Goal: Task Accomplishment & Management: Complete application form

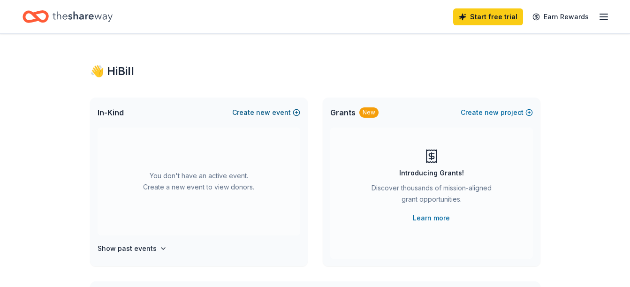
click at [285, 108] on button "Create new event" at bounding box center [266, 112] width 68 height 11
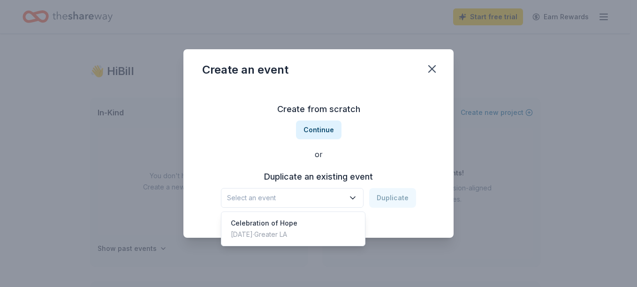
click at [354, 197] on icon "button" at bounding box center [352, 197] width 9 height 9
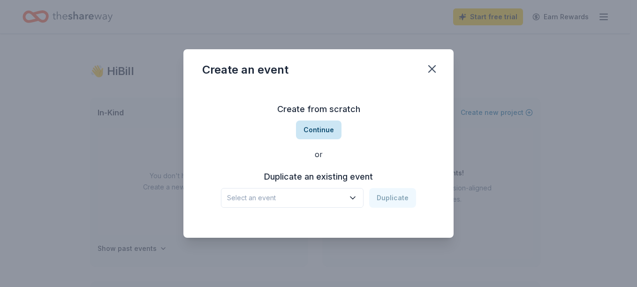
click at [325, 129] on button "Continue" at bounding box center [318, 130] width 45 height 19
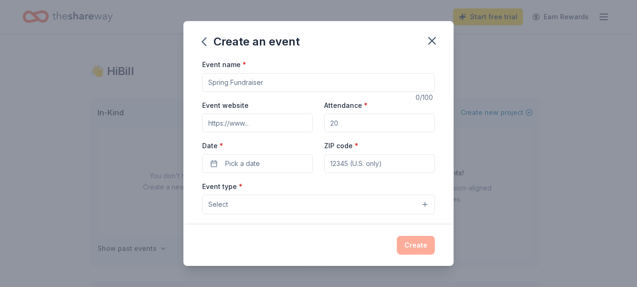
click at [284, 79] on input "Event name *" at bounding box center [318, 82] width 233 height 19
type input "Team Hope Walk"
click at [291, 122] on input "Event website" at bounding box center [257, 122] width 111 height 19
paste input "https://orangecounty.hdsa.org/events/2025-team-hope-walk-orange-county-ca"
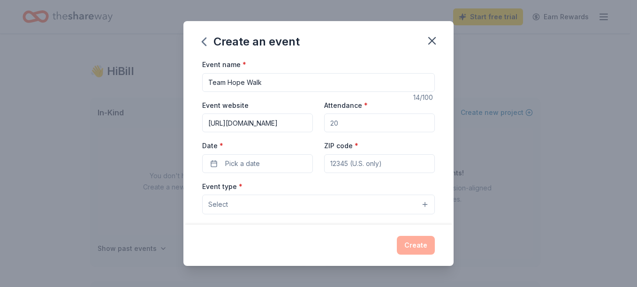
type input "https://orangecounty.hdsa.org/events/2025-team-hope-walk-orange-county-ca"
click at [334, 117] on input "Attendance *" at bounding box center [379, 122] width 111 height 19
type input "100"
click at [294, 165] on button "Pick a date" at bounding box center [257, 163] width 111 height 19
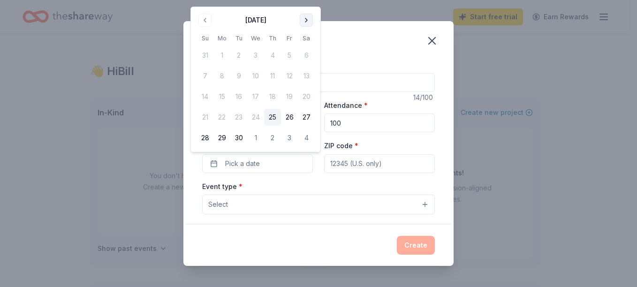
click at [306, 21] on button "Go to next month" at bounding box center [306, 20] width 13 height 13
click at [205, 96] on button "12" at bounding box center [204, 96] width 17 height 17
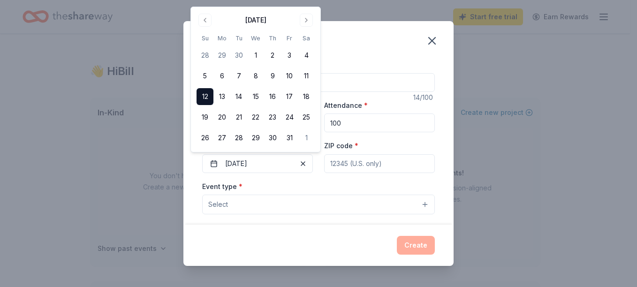
click at [331, 160] on input "ZIP code *" at bounding box center [379, 163] width 111 height 19
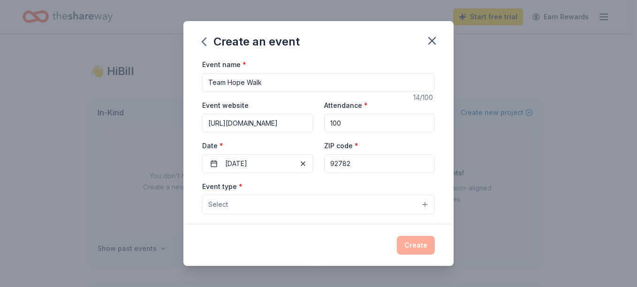
type input "92782"
click at [309, 206] on button "Select" at bounding box center [318, 205] width 233 height 20
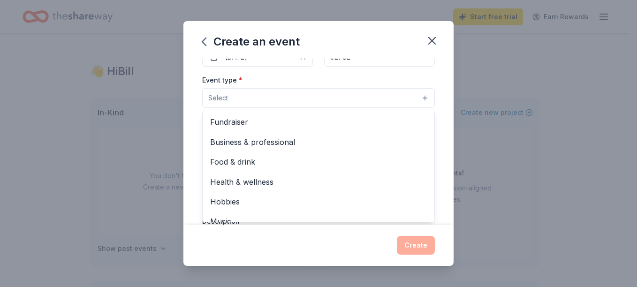
scroll to position [125, 0]
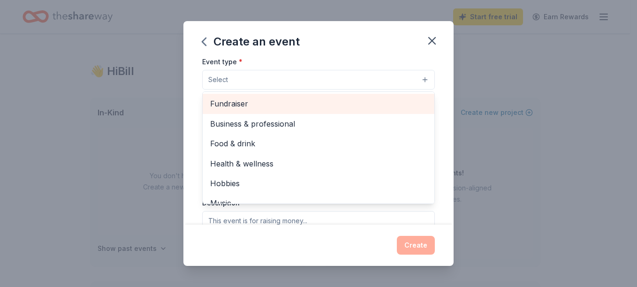
click at [289, 103] on span "Fundraiser" at bounding box center [318, 104] width 217 height 12
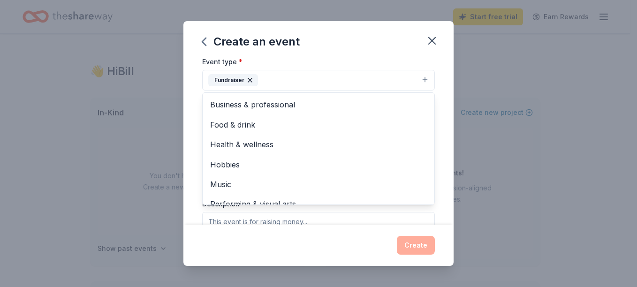
click at [445, 165] on div "Event name * Team Hope Walk 14 /100 Event website https://orangecounty.hdsa.org…" at bounding box center [318, 142] width 270 height 166
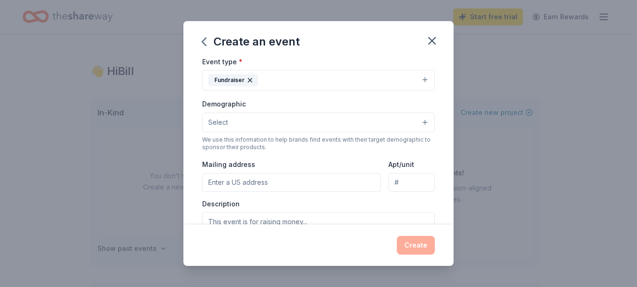
click at [408, 120] on button "Select" at bounding box center [318, 123] width 233 height 20
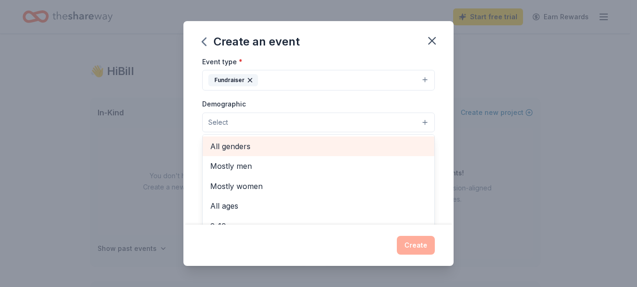
click at [365, 140] on span "All genders" at bounding box center [318, 146] width 217 height 12
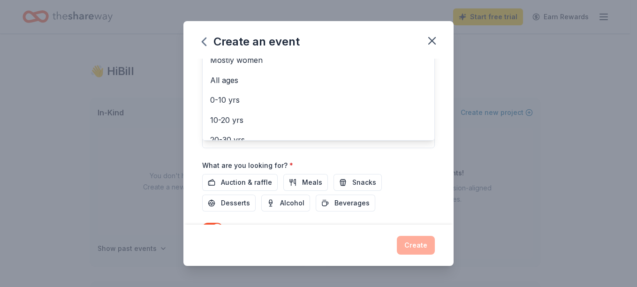
scroll to position [233, 0]
click at [237, 185] on div "Event name * Team Hope Walk 14 /100 Event website https://orangecounty.hdsa.org…" at bounding box center [318, 56] width 233 height 461
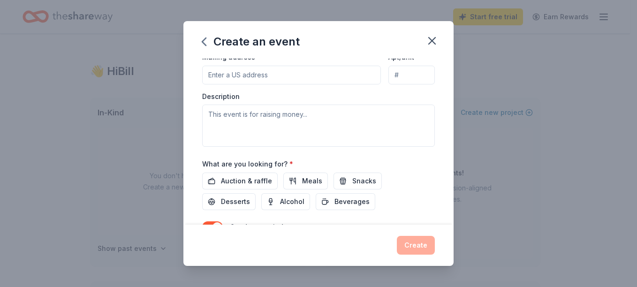
scroll to position [106, 0]
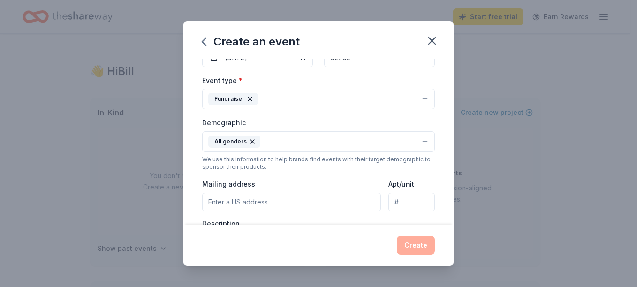
click at [241, 207] on input "Mailing address" at bounding box center [291, 202] width 179 height 19
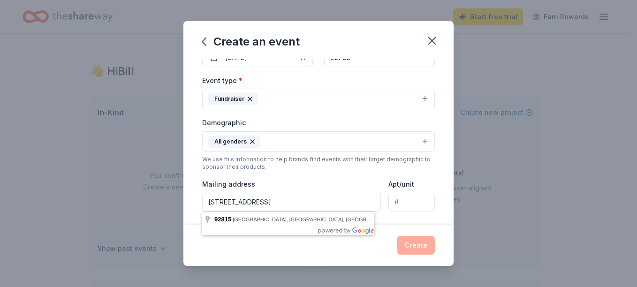
click at [337, 201] on input "PO Box 6302, Huntington Beach, CA, 92815" at bounding box center [291, 202] width 179 height 19
type input "PO Box 6302, Huntington Beach, CA, 92615"
click at [384, 172] on div "Event type * Fundraiser Demographic All genders We use this information to help…" at bounding box center [318, 174] width 233 height 199
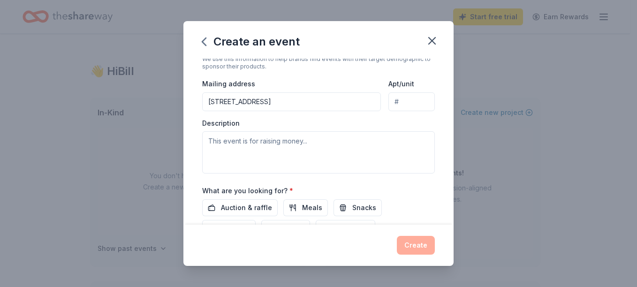
scroll to position [216, 0]
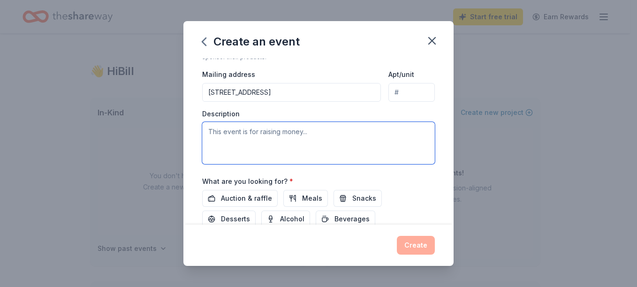
click at [244, 134] on textarea at bounding box center [318, 143] width 233 height 42
paste textarea "The Huntington's Disease Society of America, Orange County Chapter, is conducti…"
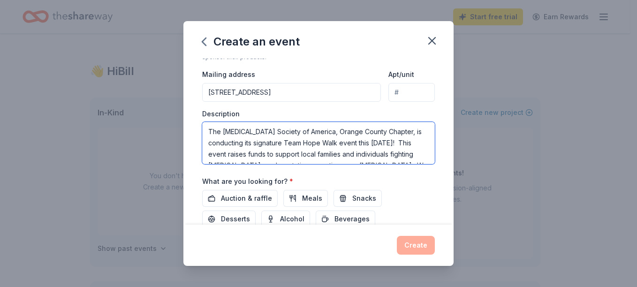
scroll to position [29, 0]
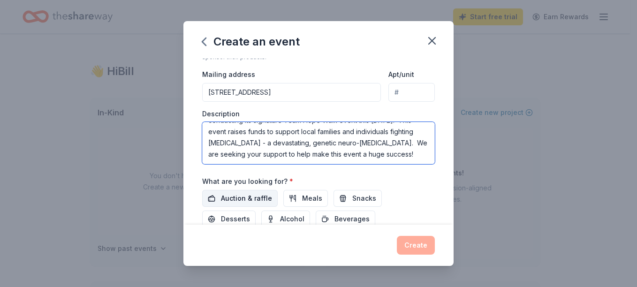
type textarea "The Huntington's Disease Society of America, Orange County Chapter, is conducti…"
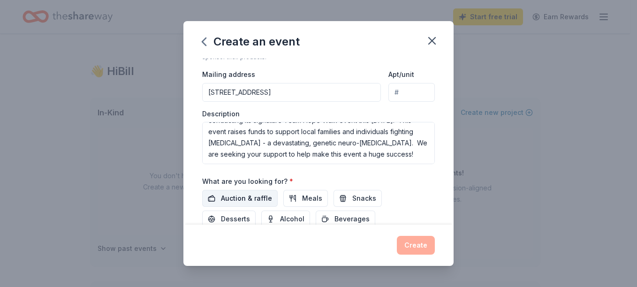
click at [249, 196] on span "Auction & raffle" at bounding box center [246, 198] width 51 height 11
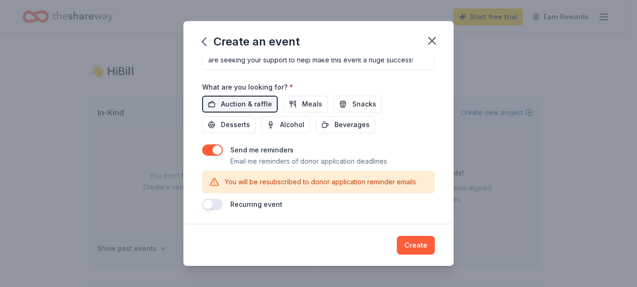
scroll to position [310, 0]
click at [216, 150] on button "button" at bounding box center [212, 149] width 21 height 11
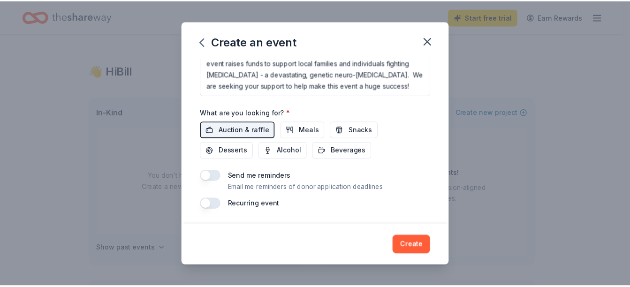
scroll to position [284, 0]
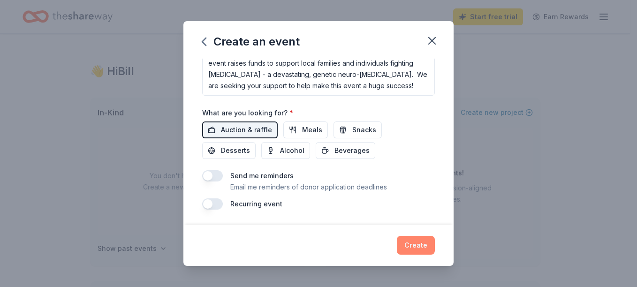
click at [412, 244] on button "Create" at bounding box center [416, 245] width 38 height 19
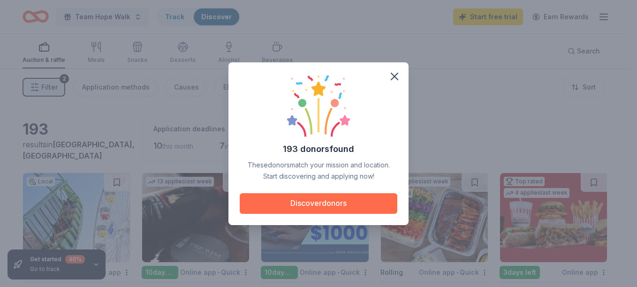
click at [331, 200] on button "Discover donors" at bounding box center [319, 203] width 158 height 21
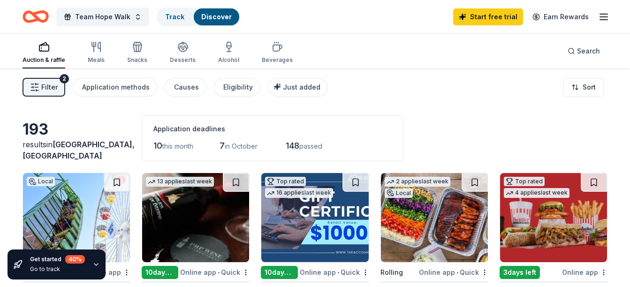
click at [606, 14] on line "button" at bounding box center [604, 14] width 8 height 0
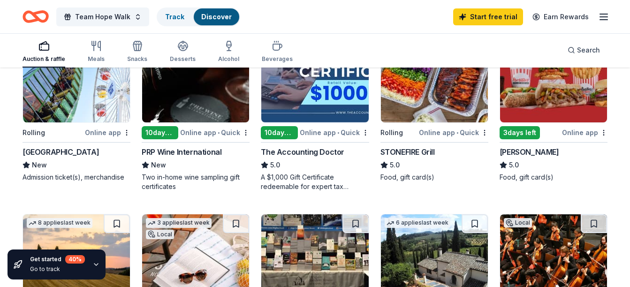
scroll to position [126, 0]
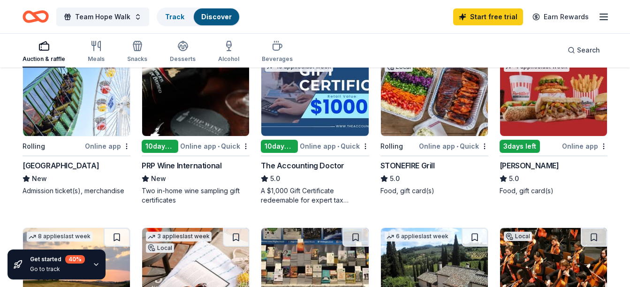
click at [539, 103] on img at bounding box center [553, 91] width 107 height 89
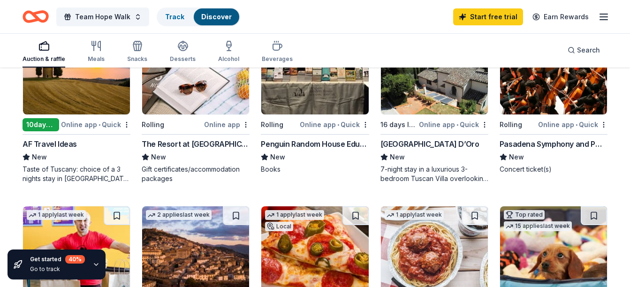
scroll to position [333, 0]
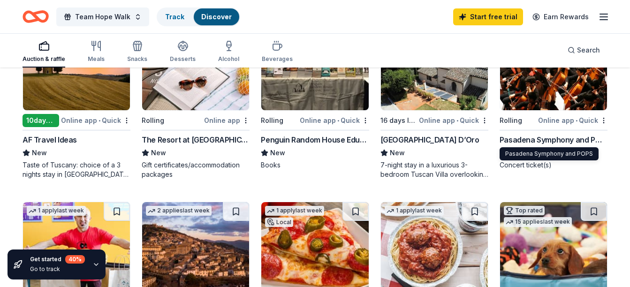
click at [576, 140] on div "Pasadena Symphony and POPS" at bounding box center [553, 139] width 108 height 11
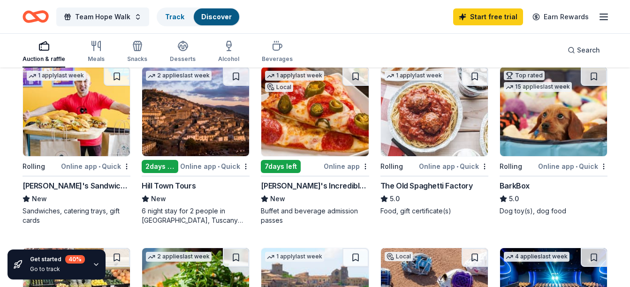
scroll to position [470, 0]
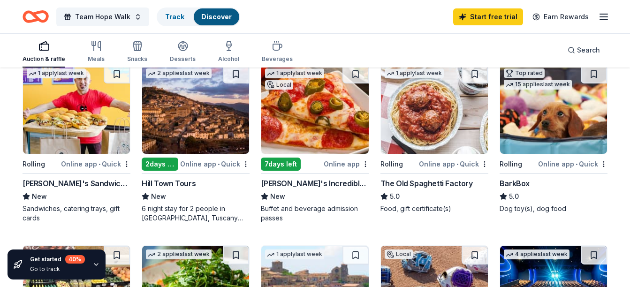
click at [422, 134] on img at bounding box center [434, 109] width 107 height 89
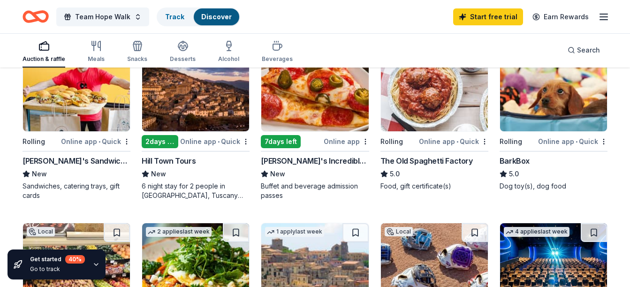
scroll to position [499, 0]
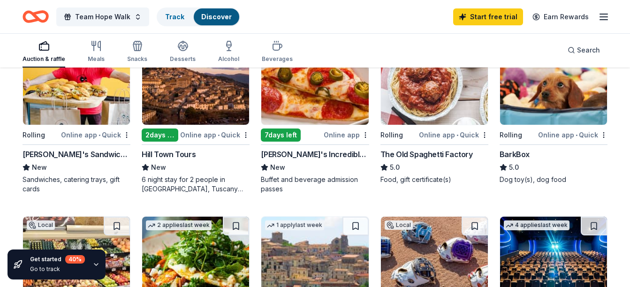
click at [564, 99] on img at bounding box center [553, 80] width 107 height 89
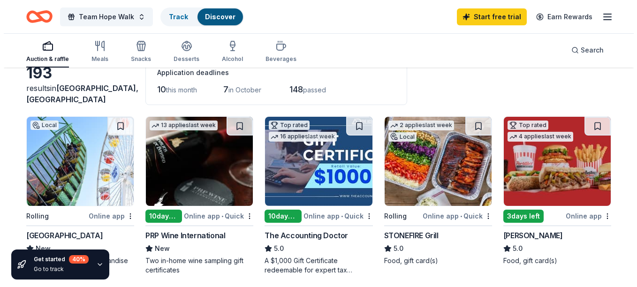
scroll to position [0, 0]
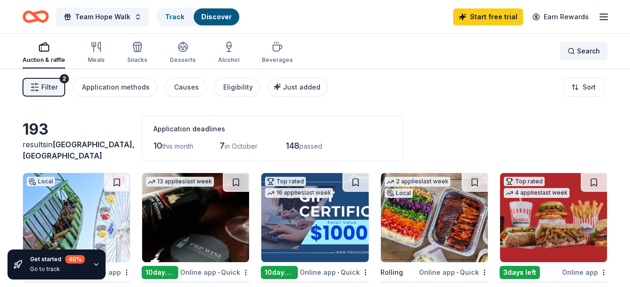
click at [580, 47] on span "Search" at bounding box center [588, 50] width 23 height 11
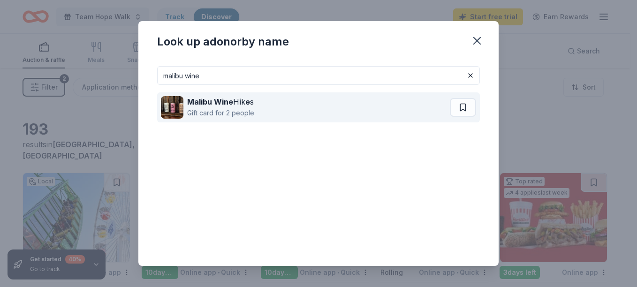
type input "malibu wine"
click at [238, 104] on div "Malibu Wine H i k e s" at bounding box center [220, 101] width 67 height 11
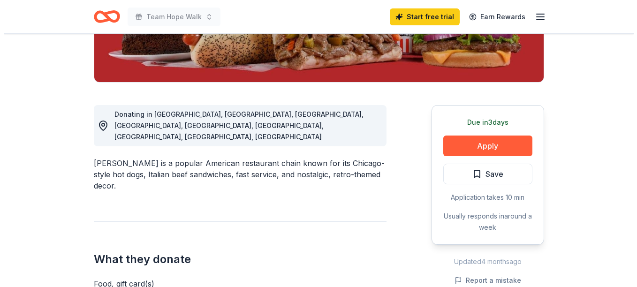
scroll to position [247, 0]
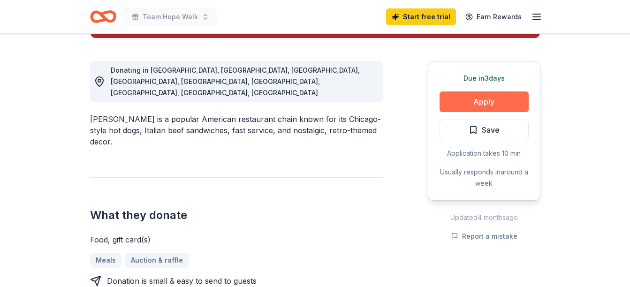
click at [488, 101] on button "Apply" at bounding box center [483, 101] width 89 height 21
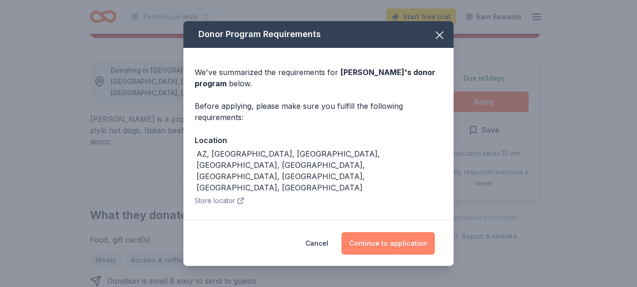
click at [394, 242] on button "Continue to application" at bounding box center [387, 243] width 93 height 23
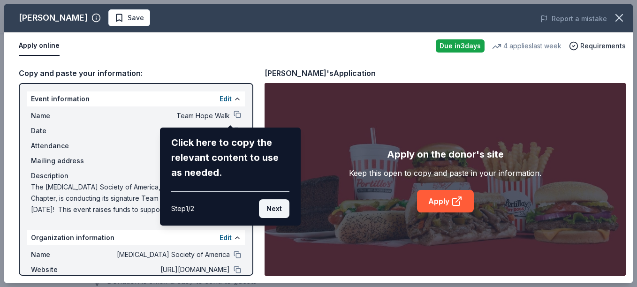
click at [281, 212] on button "Next" at bounding box center [274, 208] width 30 height 19
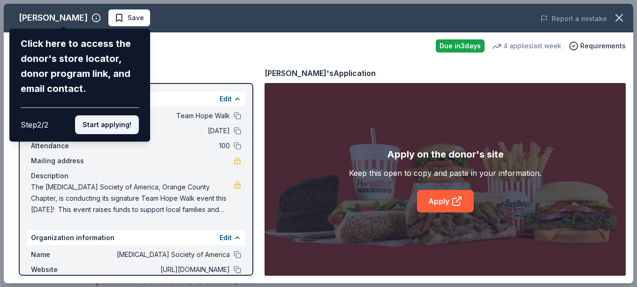
click at [125, 128] on button "Start applying!" at bounding box center [107, 124] width 64 height 19
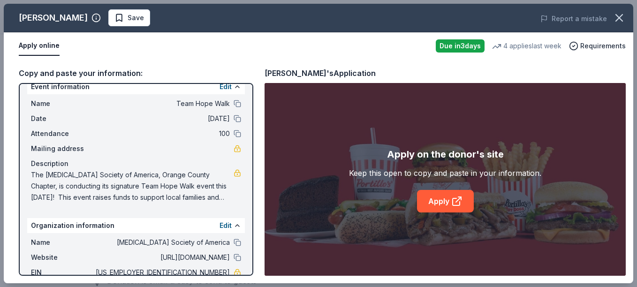
scroll to position [0, 0]
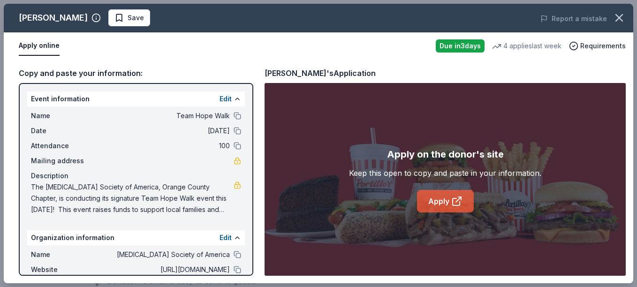
click at [437, 204] on link "Apply" at bounding box center [445, 201] width 57 height 23
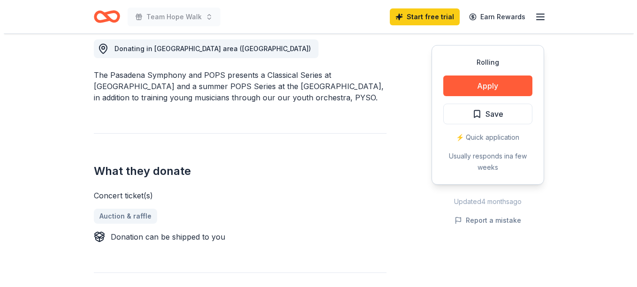
scroll to position [266, 0]
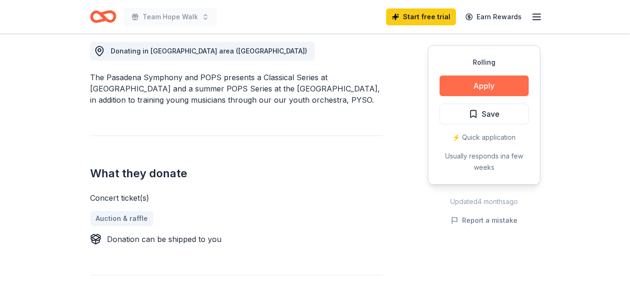
click at [498, 94] on button "Apply" at bounding box center [483, 85] width 89 height 21
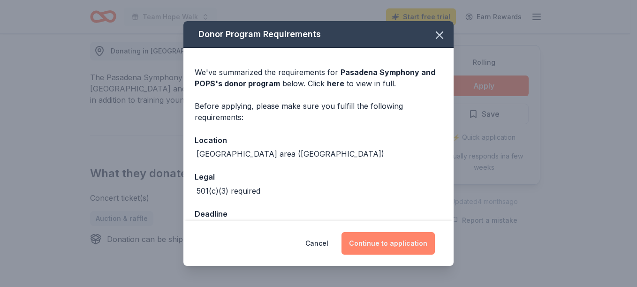
click at [396, 232] on button "Continue to application" at bounding box center [387, 243] width 93 height 23
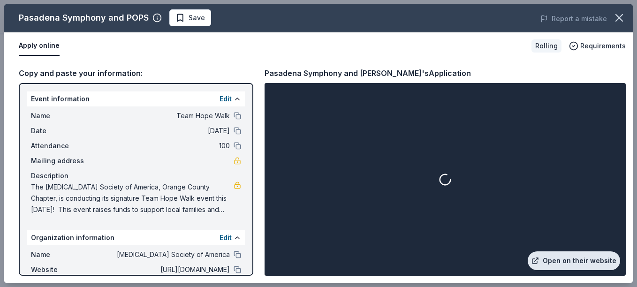
click at [558, 256] on link "Open on their website" at bounding box center [574, 260] width 92 height 19
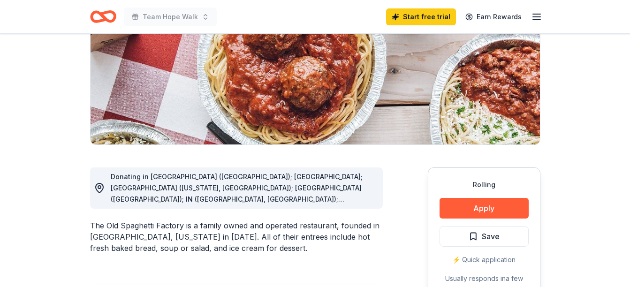
scroll to position [151, 0]
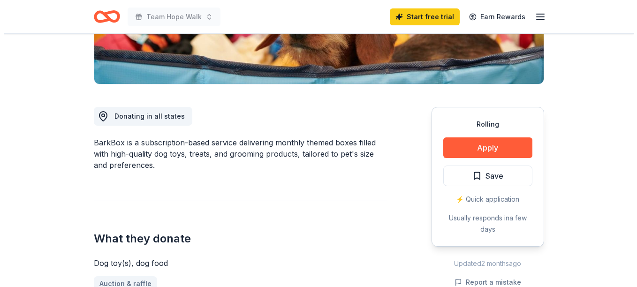
scroll to position [206, 0]
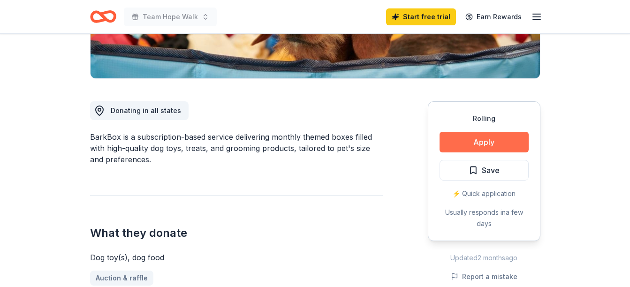
click at [488, 145] on button "Apply" at bounding box center [483, 142] width 89 height 21
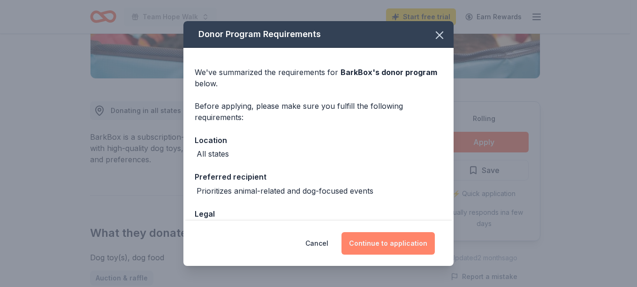
click at [413, 242] on button "Continue to application" at bounding box center [387, 243] width 93 height 23
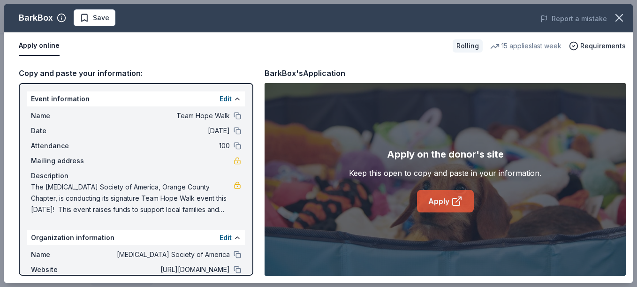
click at [434, 200] on link "Apply" at bounding box center [445, 201] width 57 height 23
